Goal: Task Accomplishment & Management: Manage account settings

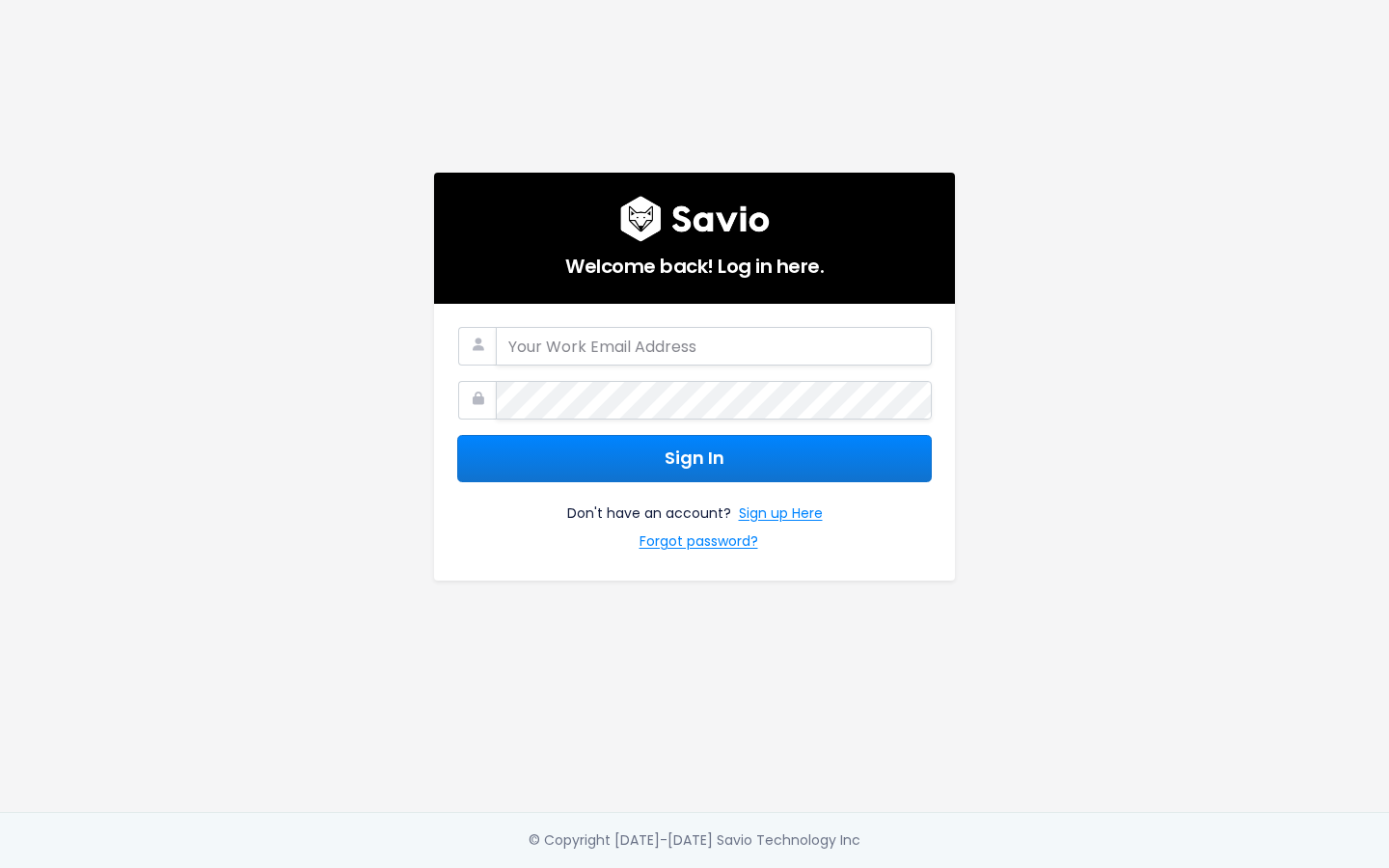
click at [901, 867] on com-1password-button at bounding box center [694, 868] width 1389 height 0
click at [902, 867] on com-1password-button at bounding box center [694, 868] width 1389 height 0
click at [900, 867] on com-1password-button at bounding box center [694, 868] width 1389 height 0
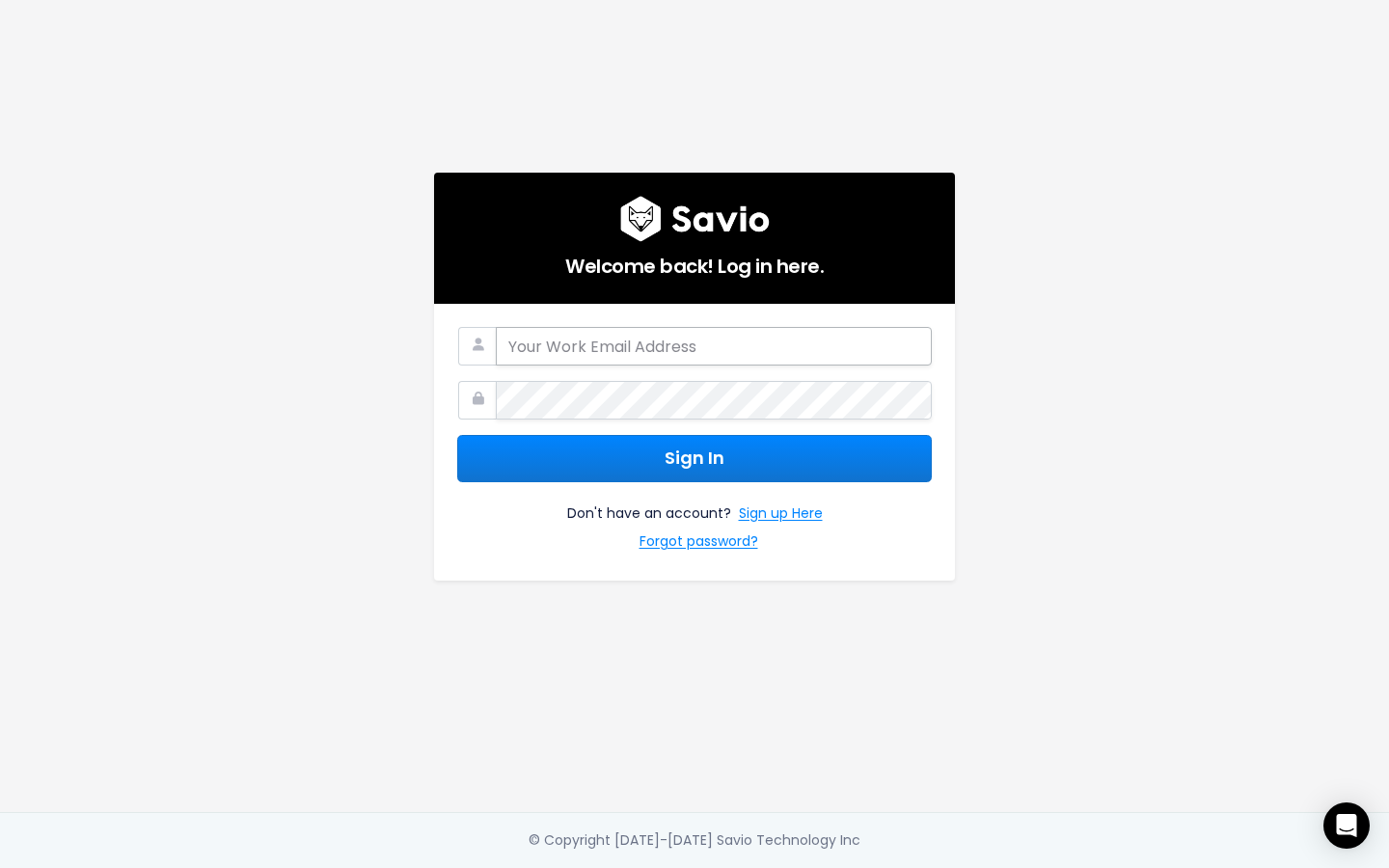
drag, startPoint x: 900, startPoint y: 350, endPoint x: 766, endPoint y: 349, distance: 134.0
click at [900, 867] on com-1password-button at bounding box center [694, 868] width 1389 height 0
click at [756, 350] on input "email" at bounding box center [713, 347] width 436 height 39
click at [913, 867] on com-1password-button at bounding box center [694, 868] width 1389 height 0
click at [905, 867] on com-1password-button at bounding box center [694, 868] width 1389 height 0
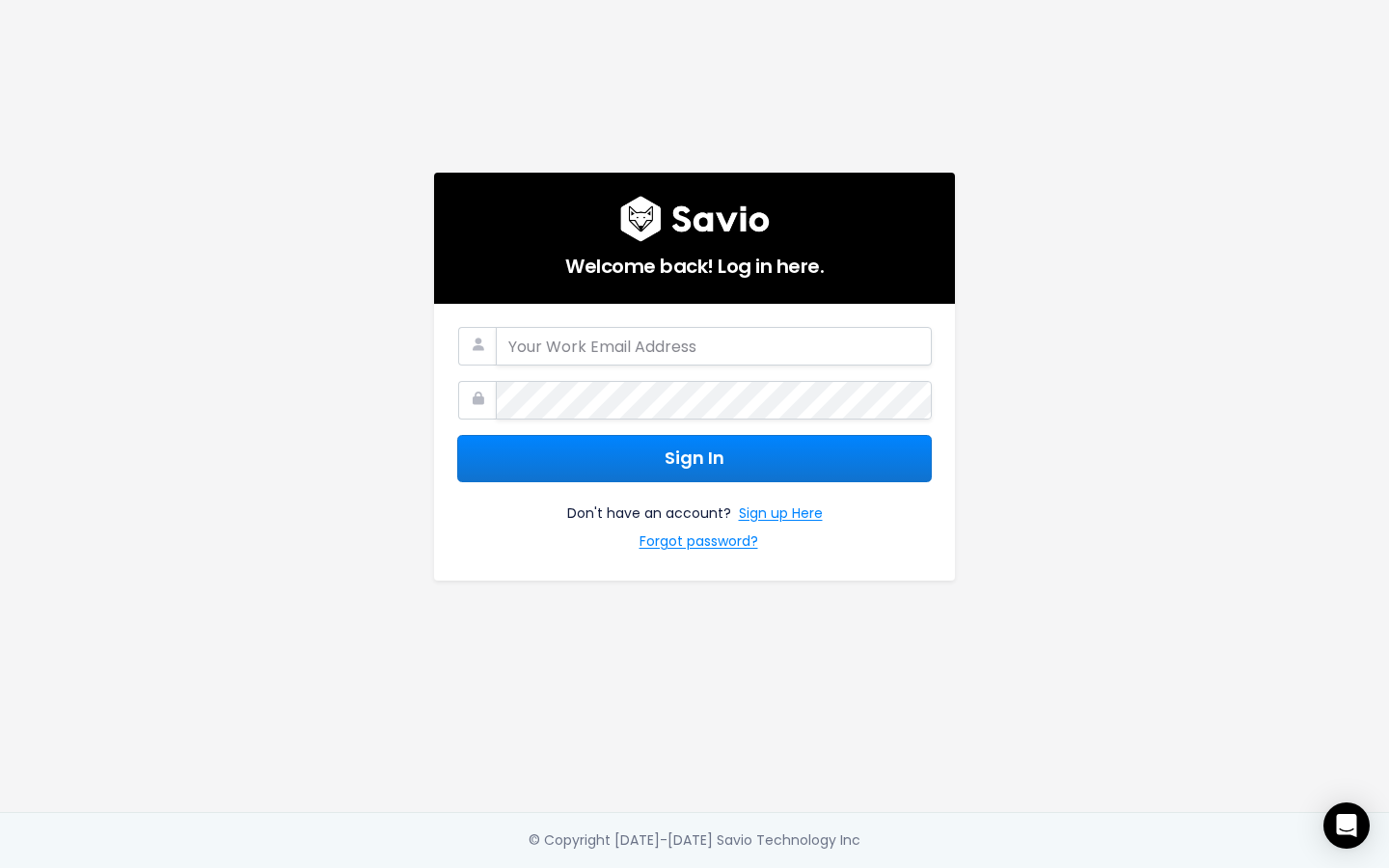
click at [912, 867] on com-1password-button at bounding box center [694, 868] width 1389 height 0
type input "[EMAIL_ADDRESS][DOMAIN_NAME]"
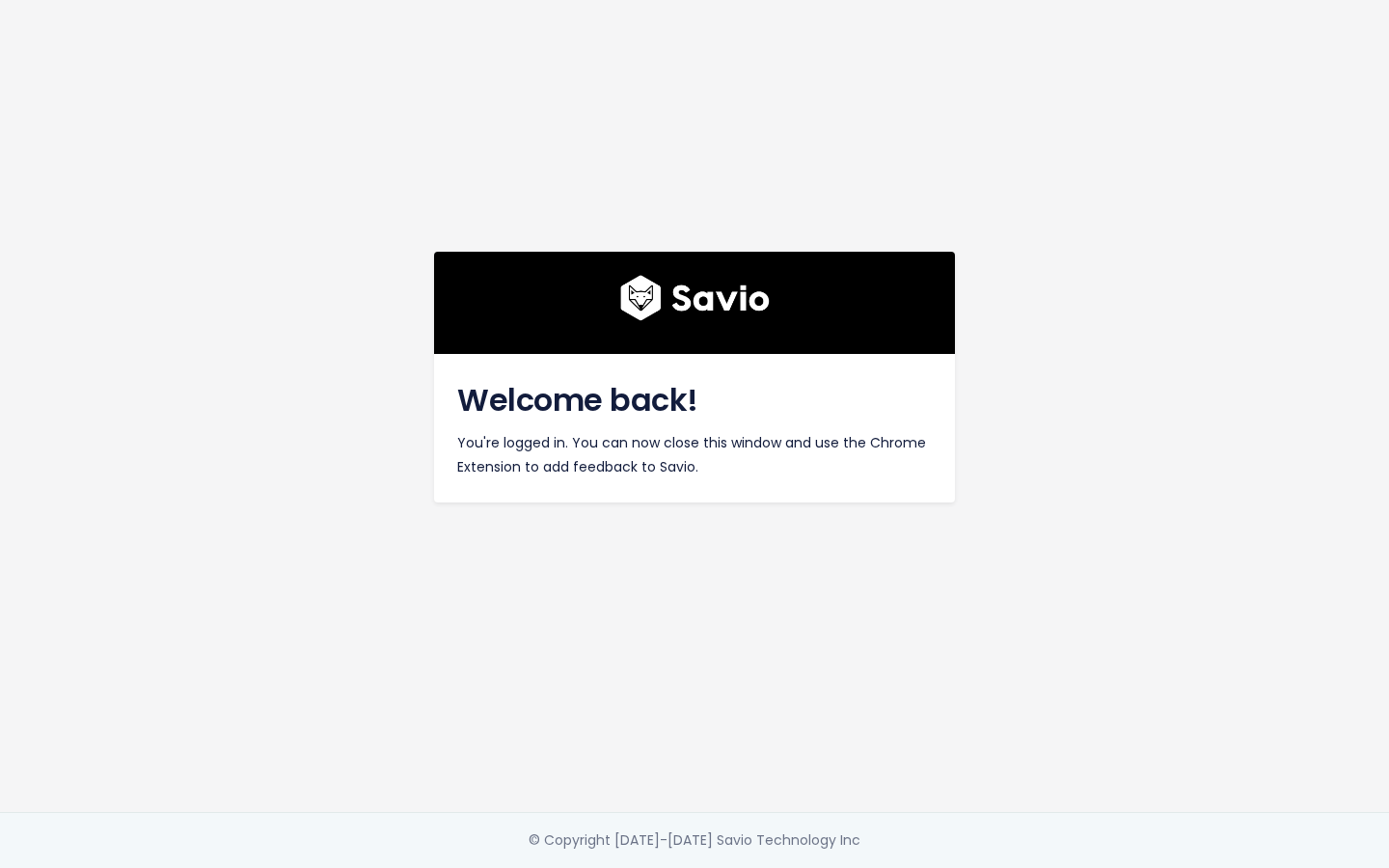
click at [1114, 516] on div "Welcome back! You're logged in. You can now close this window and use the Chrom…" at bounding box center [694, 406] width 1100 height 812
